Goal: Transaction & Acquisition: Download file/media

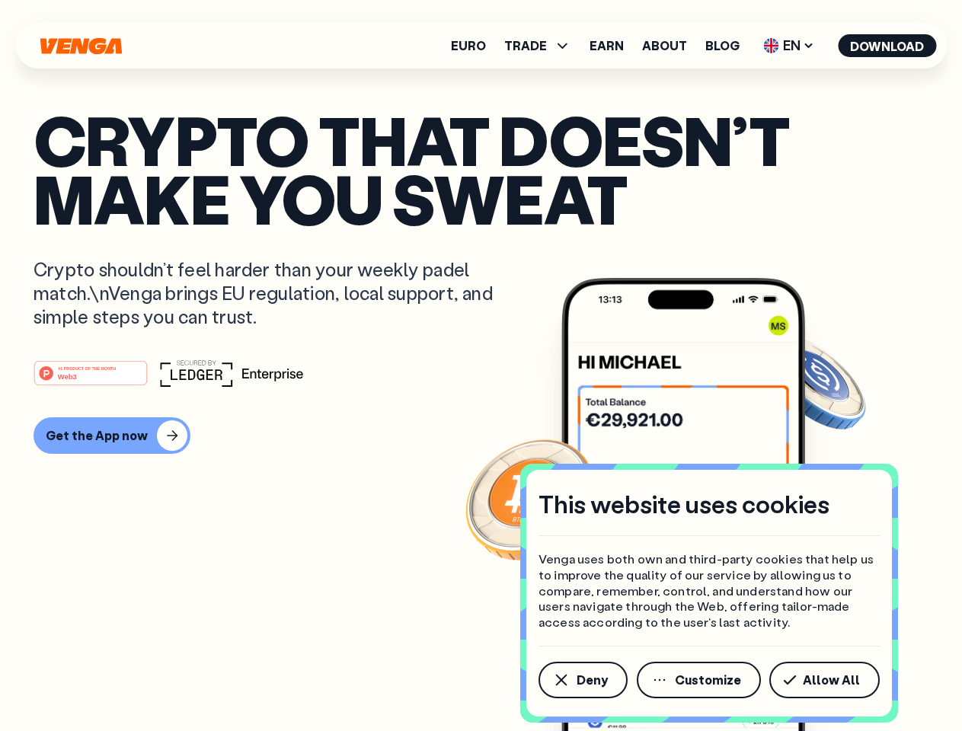
click at [480, 365] on div "#1 PRODUCT OF THE MONTH Web3" at bounding box center [480, 372] width 895 height 27
click at [582, 680] on span "Deny" at bounding box center [591, 680] width 31 height 12
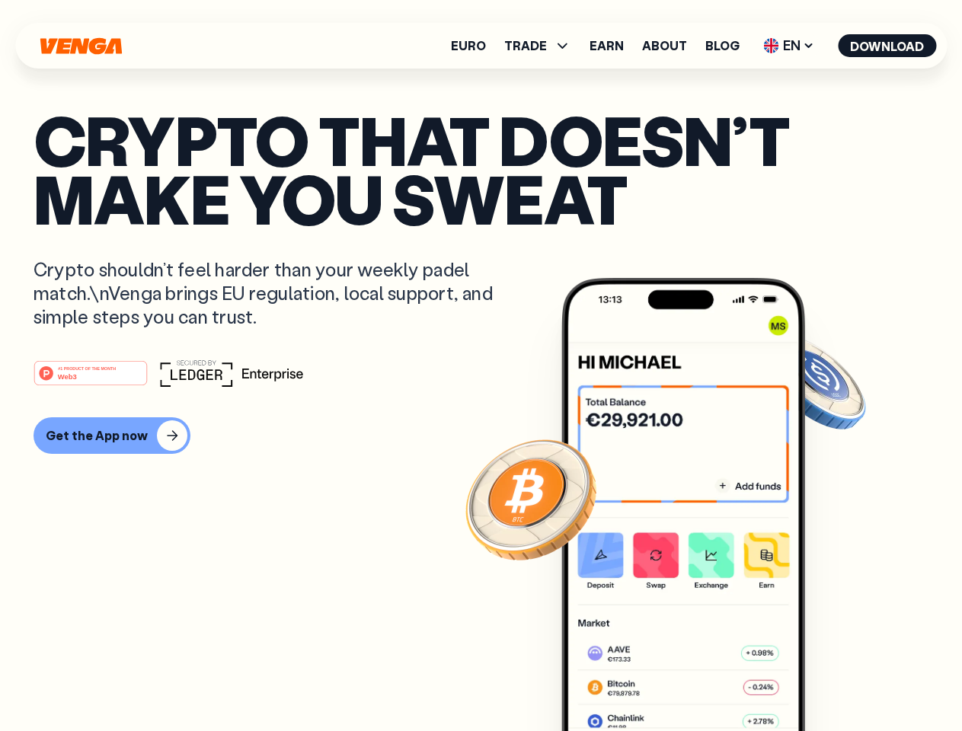
click at [700, 680] on img at bounding box center [683, 533] width 244 height 510
click at [827, 680] on article "Crypto that doesn’t make you sweat Crypto shouldn’t feel harder than your weekl…" at bounding box center [480, 395] width 895 height 571
click at [542, 46] on span "TRADE" at bounding box center [525, 46] width 43 height 12
click at [789, 46] on span "EN" at bounding box center [789, 45] width 62 height 24
click at [887, 46] on button "Download" at bounding box center [886, 45] width 98 height 23
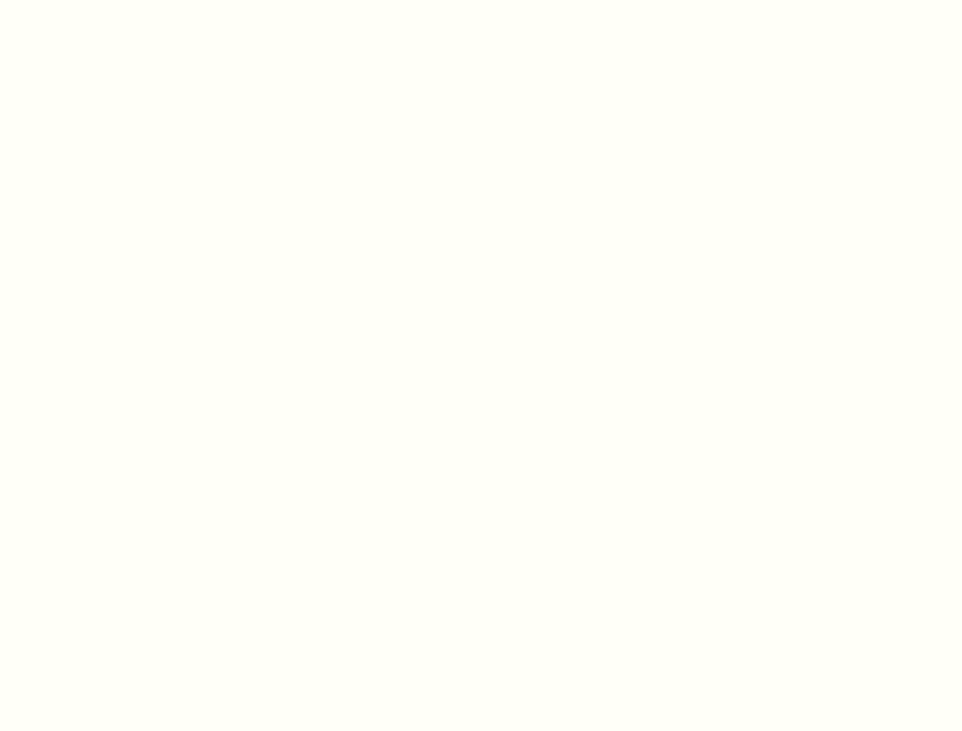
click at [480, 0] on html "This website uses cookies Venga uses both own and third-party cookies that help…" at bounding box center [481, 0] width 962 height 0
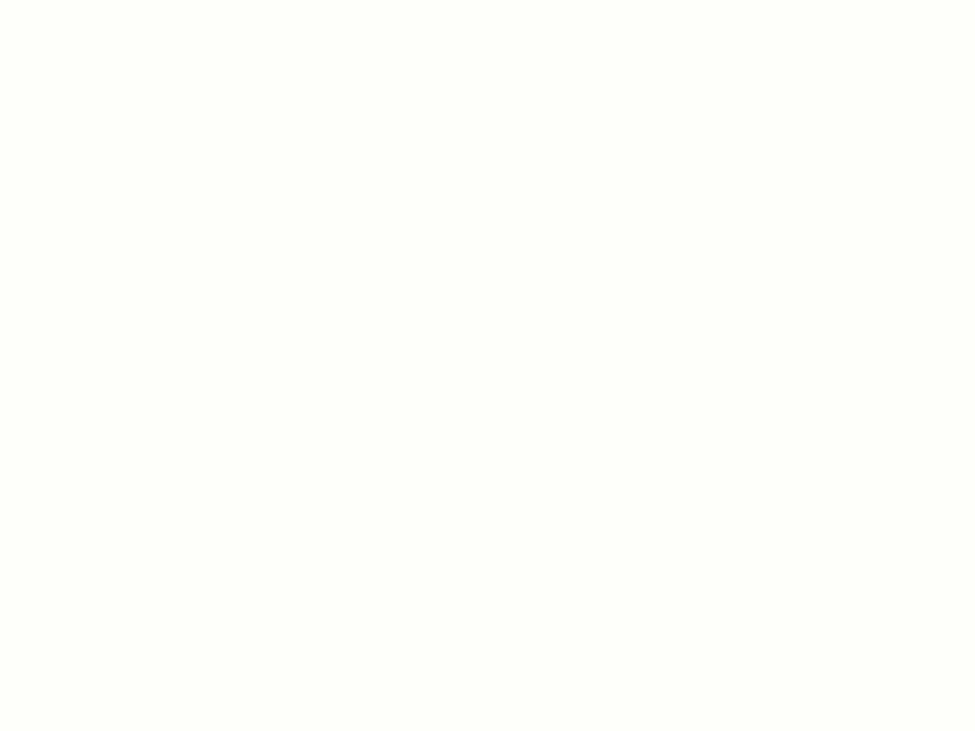
click at [110, 0] on html "This website uses cookies Venga uses both own and third-party cookies that help…" at bounding box center [487, 0] width 975 height 0
click at [93, 0] on html "This website uses cookies Venga uses both own and third-party cookies that help…" at bounding box center [487, 0] width 975 height 0
